Goal: Transaction & Acquisition: Purchase product/service

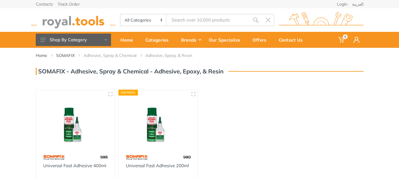
click at [155, 110] on img at bounding box center [158, 120] width 68 height 51
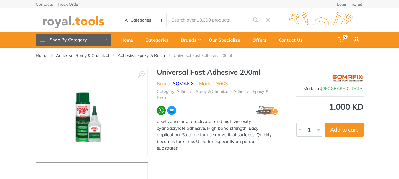
click at [85, 121] on img at bounding box center [92, 111] width 74 height 74
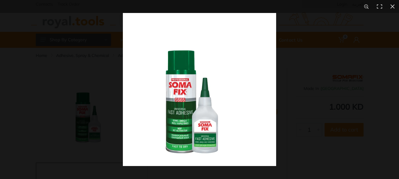
click at [173, 116] on img at bounding box center [199, 89] width 153 height 153
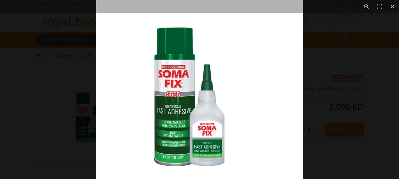
click at [173, 116] on img at bounding box center [199, 80] width 207 height 207
